Goal: Task Accomplishment & Management: Manage account settings

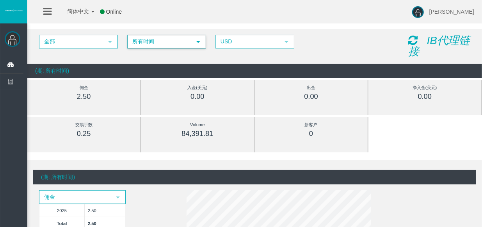
click at [180, 44] on span "所有时间" at bounding box center [159, 41] width 63 height 12
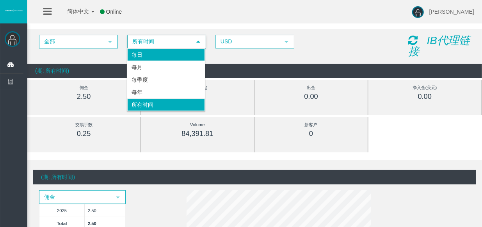
click at [160, 58] on li "每日" at bounding box center [166, 54] width 78 height 12
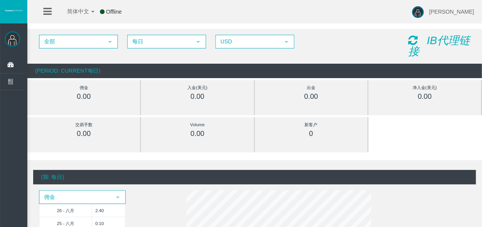
click at [444, 39] on icon "IB代理链接" at bounding box center [439, 45] width 62 height 23
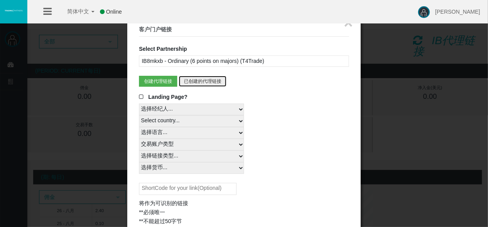
click at [206, 82] on button "已创建的代理链接" at bounding box center [203, 81] width 48 height 11
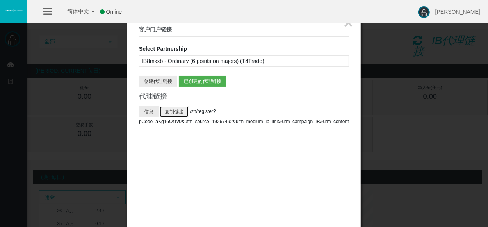
click at [176, 110] on button "复制链接" at bounding box center [174, 111] width 29 height 11
click at [147, 109] on button "信息" at bounding box center [149, 111] width 20 height 11
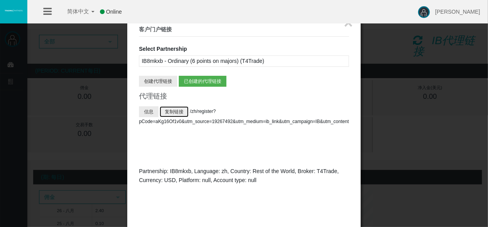
click at [176, 110] on button "复制链接" at bounding box center [174, 111] width 29 height 11
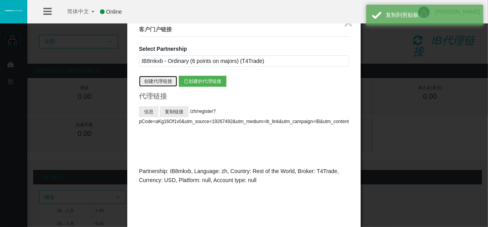
click at [159, 79] on button "创建代理链接" at bounding box center [158, 81] width 38 height 11
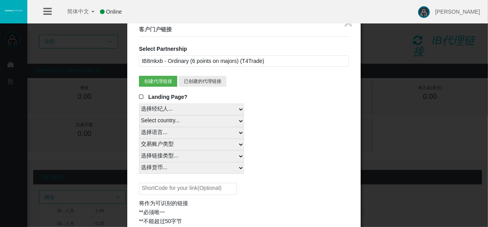
click at [141, 98] on span at bounding box center [143, 96] width 8 height 5
click at [0, 0] on input "Landing Page?" at bounding box center [0, 0] width 0 height 0
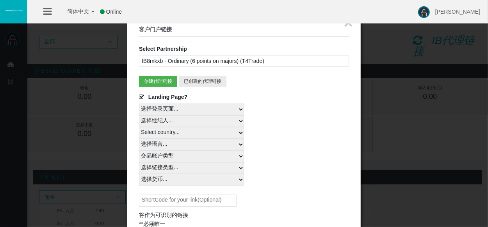
click at [191, 106] on select "选择登录页面..." at bounding box center [191, 109] width 105 height 12
click at [196, 123] on select "选择经纪人... T4Trade" at bounding box center [191, 121] width 105 height 12
click at [196, 121] on select "选择经纪人... T4Trade" at bounding box center [191, 121] width 105 height 12
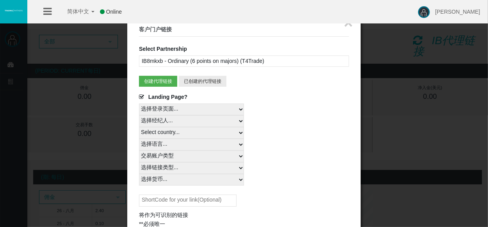
click at [139, 115] on select "选择经纪人... T4Trade" at bounding box center [191, 121] width 105 height 12
click at [187, 120] on select "选择经纪人... T4Trade" at bounding box center [191, 121] width 105 height 12
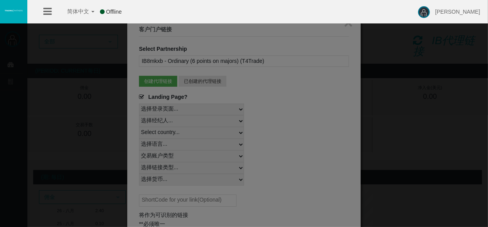
select select
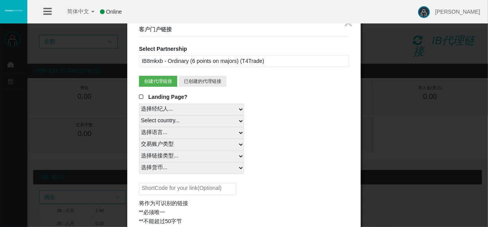
click at [209, 121] on select "Select country... Rest of the World" at bounding box center [191, 121] width 105 height 12
click at [139, 115] on select "Select country... Rest of the World" at bounding box center [191, 121] width 105 height 12
click at [205, 120] on select "Select country... Rest of the World" at bounding box center [191, 121] width 105 height 12
select select
click at [139, 115] on select "Select country... Rest of the World" at bounding box center [191, 121] width 105 height 12
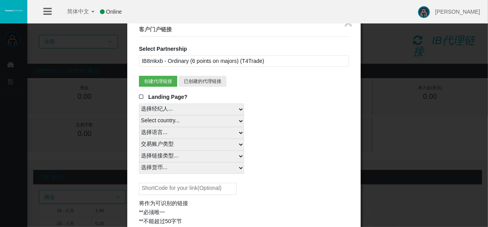
click at [320, 84] on fieldset "× 客户门户链接 Select Partnership IB8mkxb - Ordinary (6 points on majors) (T4Trade) I…" at bounding box center [244, 124] width 210 height 203
click at [349, 25] on button "×" at bounding box center [348, 23] width 9 height 16
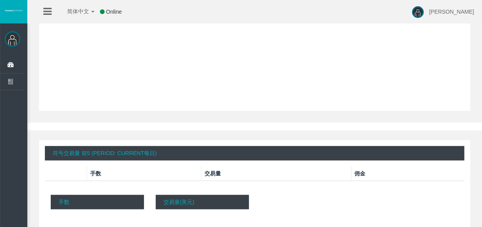
scroll to position [452, 0]
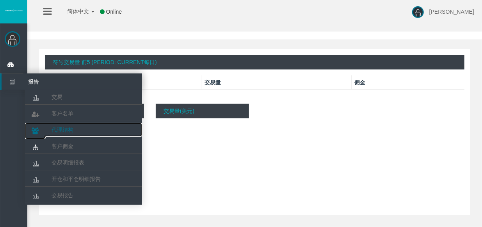
click at [62, 127] on span "代理结构" at bounding box center [62, 129] width 22 height 6
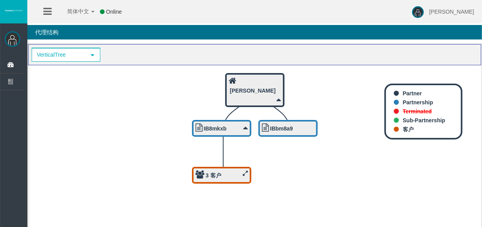
click at [244, 172] on icon at bounding box center [245, 173] width 5 height 6
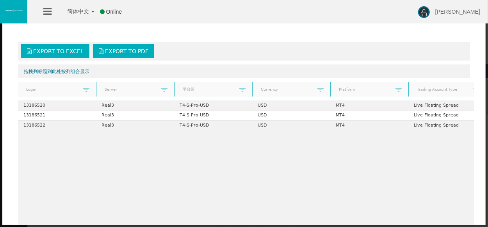
click at [45, 7] on icon at bounding box center [47, 12] width 8 height 10
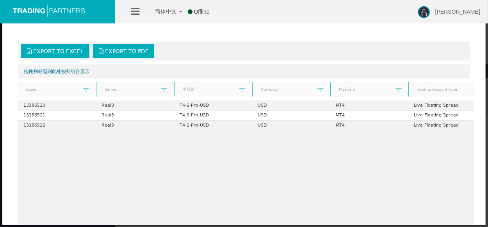
click at [135, 12] on icon at bounding box center [135, 12] width 8 height 10
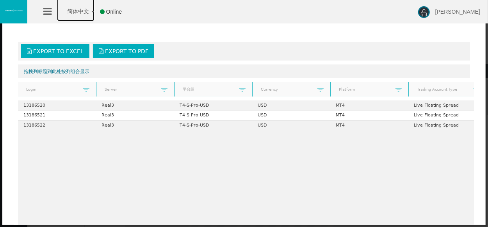
click at [92, 12] on b at bounding box center [92, 12] width 3 height 2
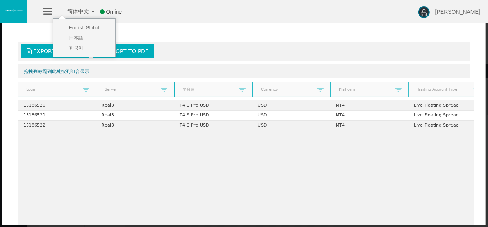
click at [44, 10] on icon at bounding box center [47, 12] width 8 height 10
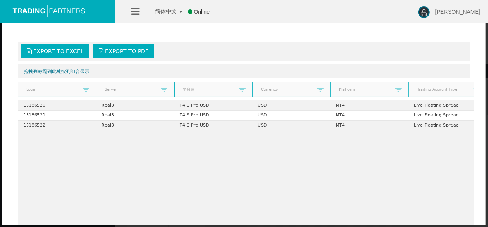
click at [136, 11] on icon at bounding box center [135, 12] width 8 height 10
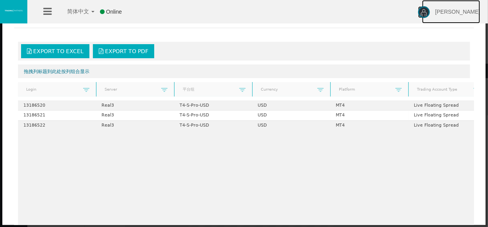
click at [467, 13] on span "[PERSON_NAME]" at bounding box center [457, 12] width 45 height 6
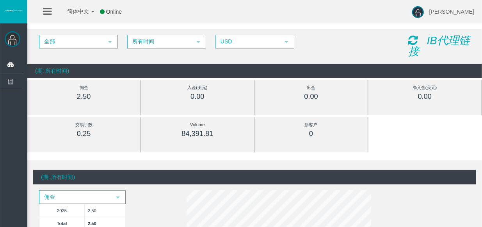
click at [454, 40] on icon "IB代理链接" at bounding box center [439, 45] width 62 height 23
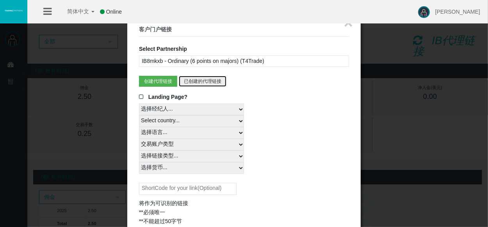
click at [202, 78] on button "已创建的代理链接" at bounding box center [203, 81] width 48 height 11
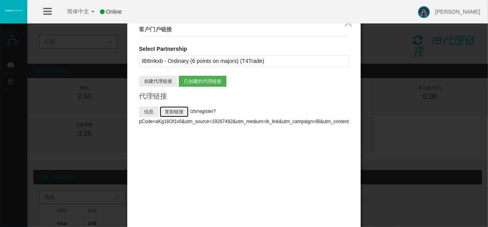
click at [178, 110] on button "复制链接" at bounding box center [174, 111] width 29 height 11
click at [147, 111] on button "信息" at bounding box center [149, 111] width 20 height 11
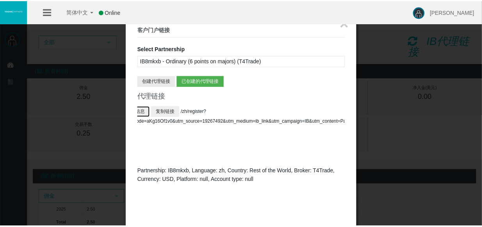
scroll to position [0, 8]
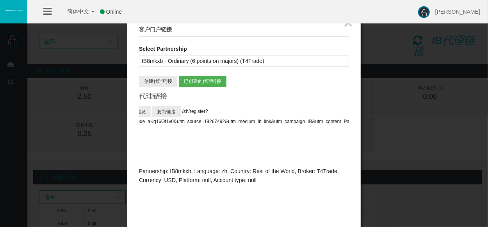
click at [348, 23] on div "简体中文 简体中文 English Global 日本語 한국어 Online Li Zhiyong Help Log Out" at bounding box center [244, 11] width 488 height 23
click at [348, 25] on button "×" at bounding box center [348, 23] width 9 height 16
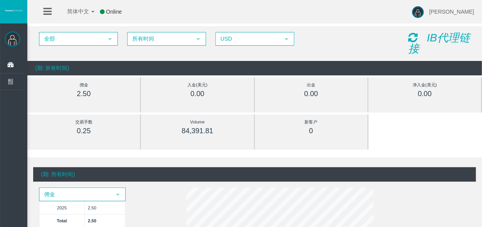
scroll to position [0, 0]
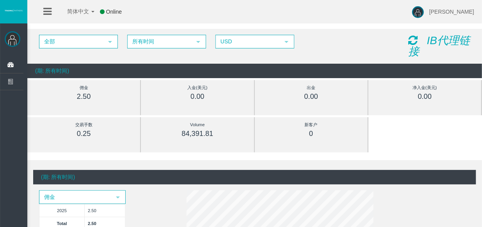
click at [408, 40] on icon at bounding box center [412, 40] width 9 height 11
click at [13, 35] on img at bounding box center [13, 39] width 16 height 16
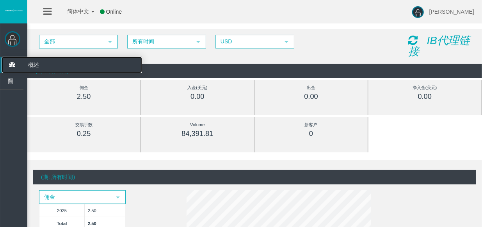
click at [11, 60] on icon at bounding box center [12, 65] width 21 height 16
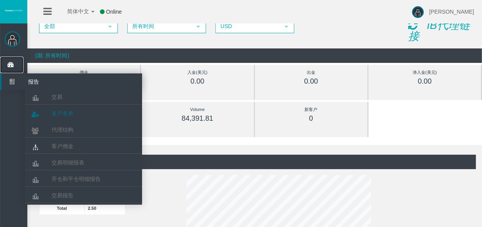
scroll to position [14, 0]
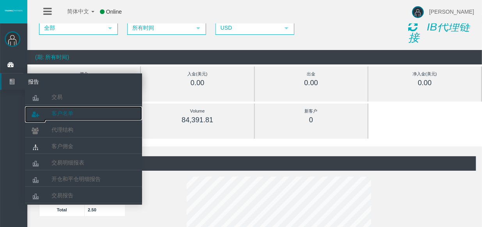
click at [68, 112] on span "客户名单" at bounding box center [62, 113] width 22 height 6
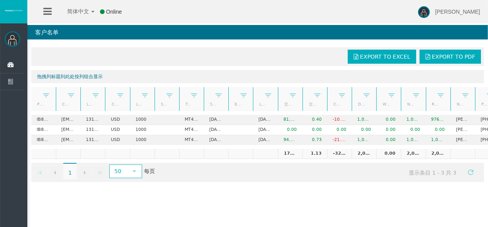
scroll to position [0, 27]
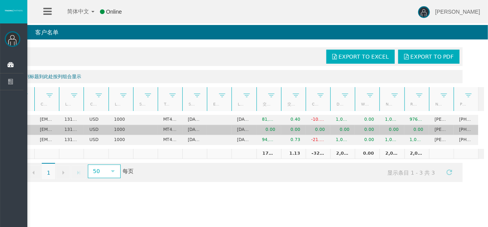
click at [437, 130] on td "Xiao Yao" at bounding box center [441, 130] width 25 height 10
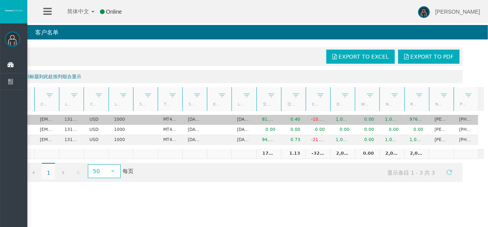
click at [437, 121] on td "Liu Minwei" at bounding box center [441, 120] width 25 height 10
click at [438, 119] on td "Liu Minwei" at bounding box center [441, 120] width 25 height 10
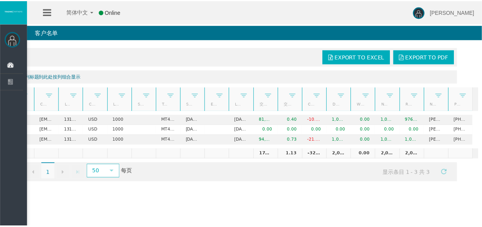
scroll to position [0, 0]
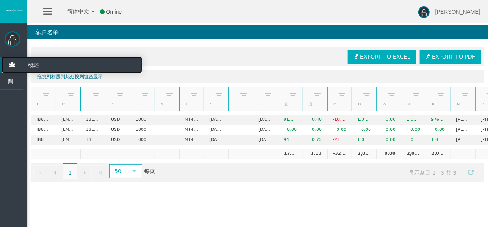
click at [35, 64] on span "概述" at bounding box center [60, 65] width 76 height 16
